Goal: Task Accomplishment & Management: Use online tool/utility

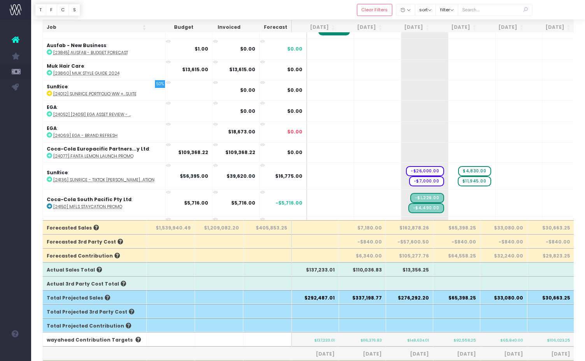
scroll to position [0, 151]
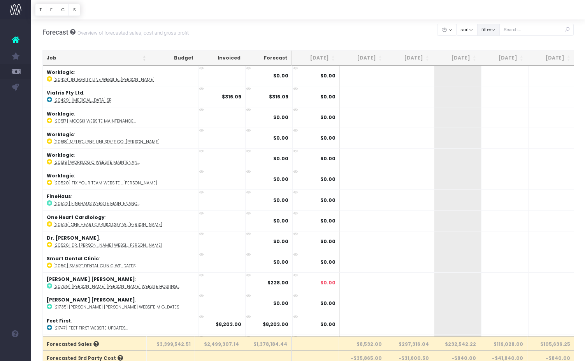
click at [500, 30] on button "filter" at bounding box center [488, 30] width 23 height 12
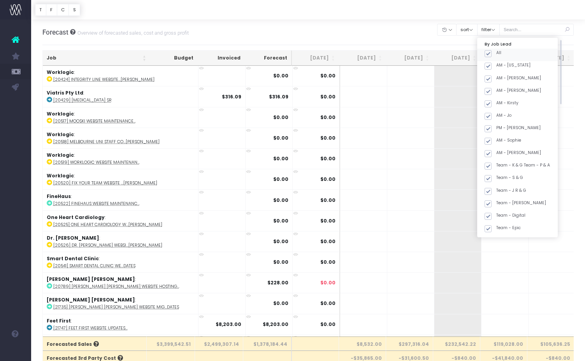
click at [492, 53] on span at bounding box center [488, 53] width 7 height 7
click at [498, 53] on input "All" at bounding box center [498, 52] width 5 height 5
checkbox input "false"
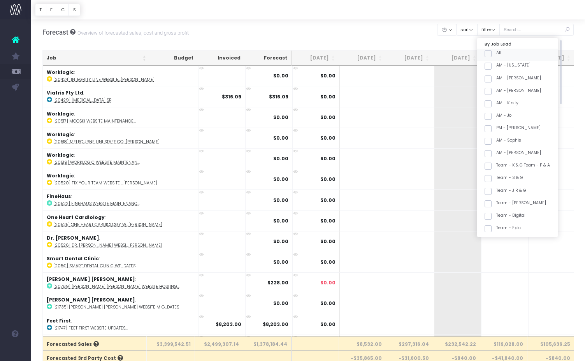
checkbox input "false"
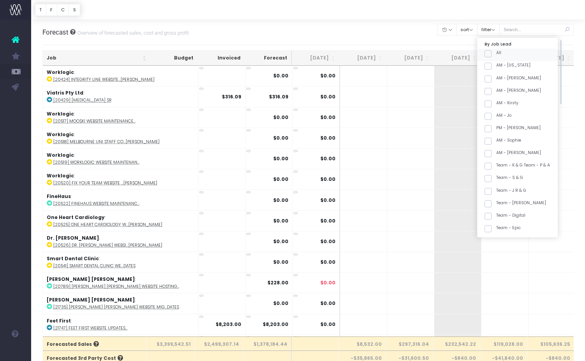
checkbox input "false"
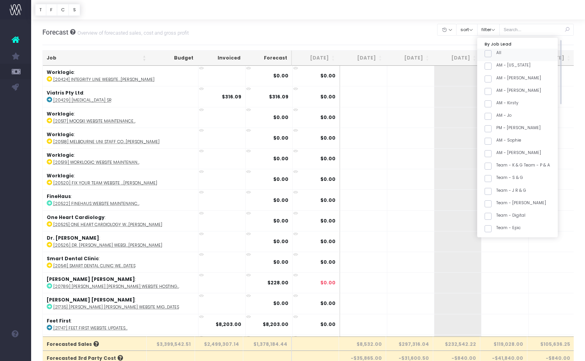
checkbox input "false"
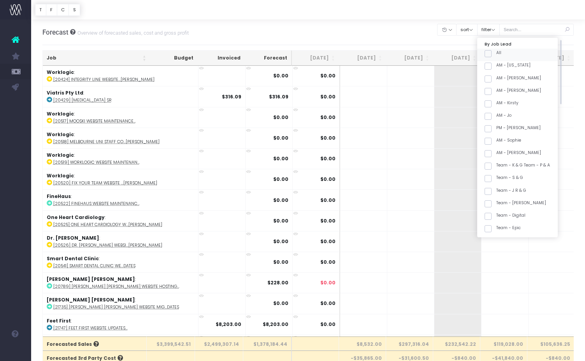
checkbox input "false"
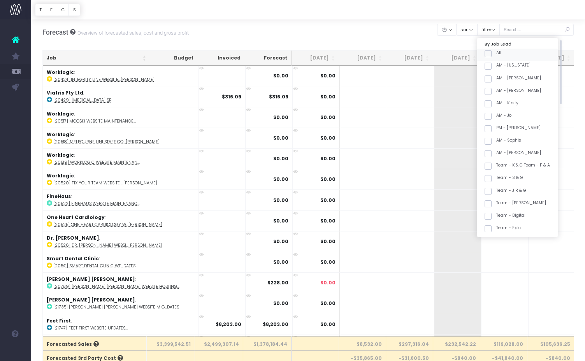
checkbox input "false"
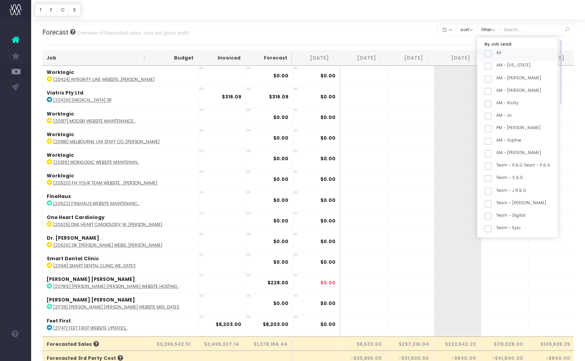
checkbox input "false"
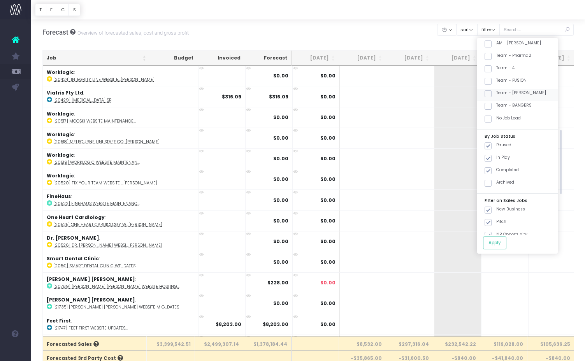
scroll to position [290, 0]
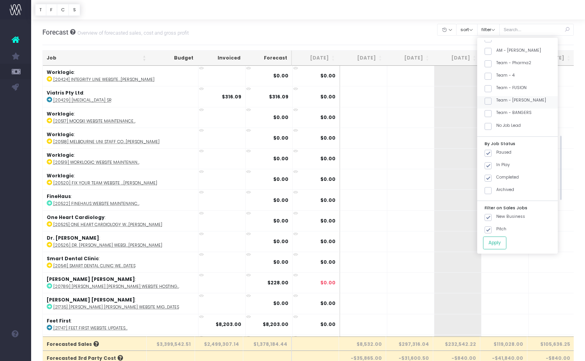
click at [492, 101] on span at bounding box center [488, 101] width 7 height 7
click at [497, 101] on input "Team - [PERSON_NAME]" at bounding box center [498, 99] width 5 height 5
checkbox input "true"
click at [505, 243] on button "Apply" at bounding box center [494, 243] width 23 height 13
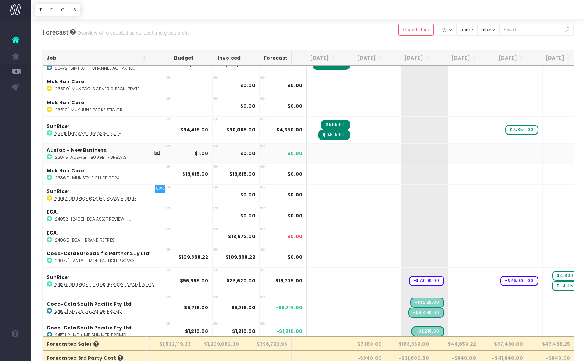
scroll to position [12, 0]
